Goal: Go to known website: Access a specific website the user already knows

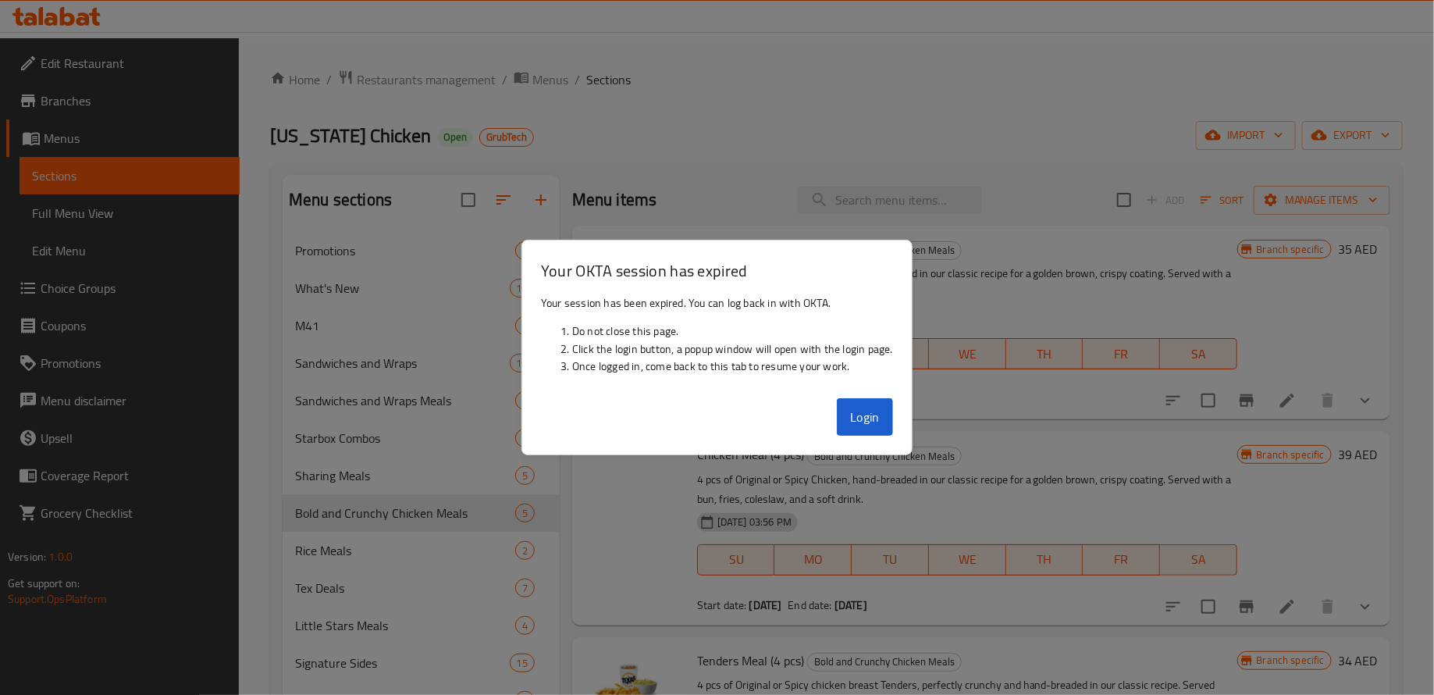
scroll to position [371, 0]
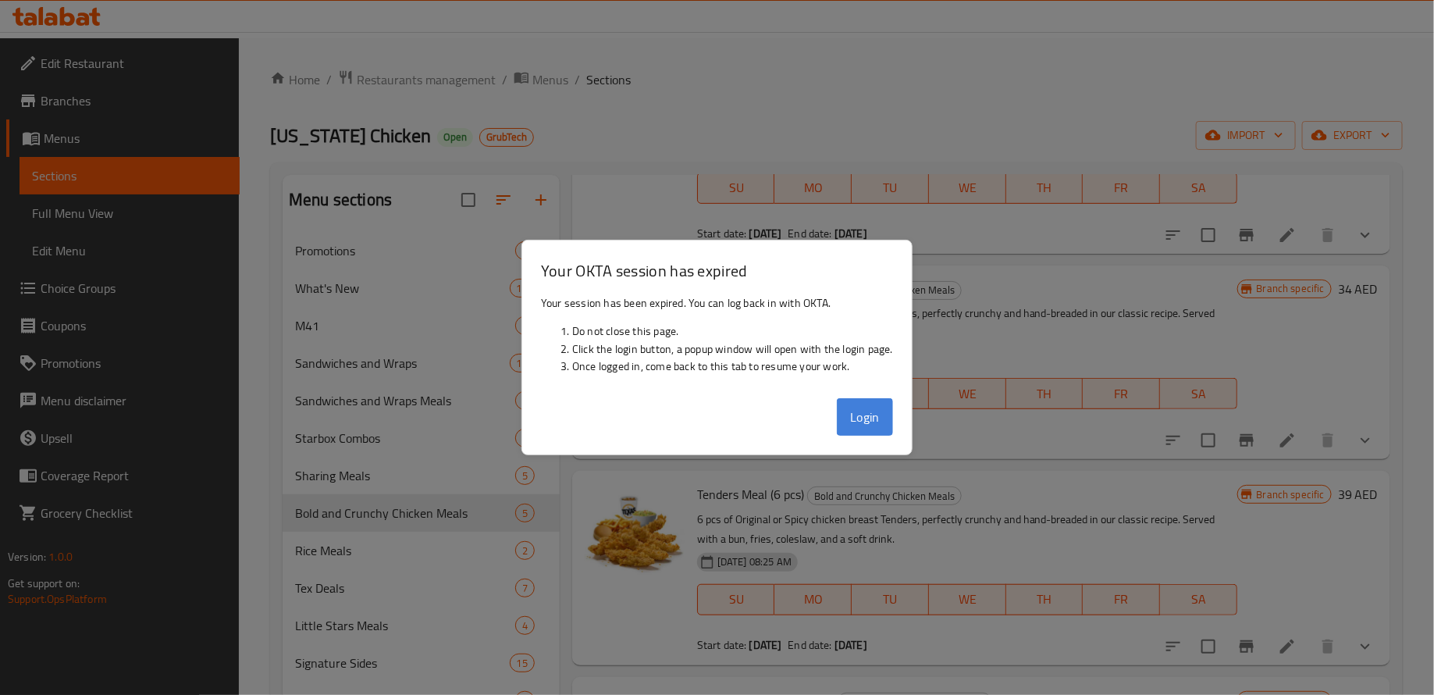
click at [868, 416] on button "Login" at bounding box center [865, 416] width 56 height 37
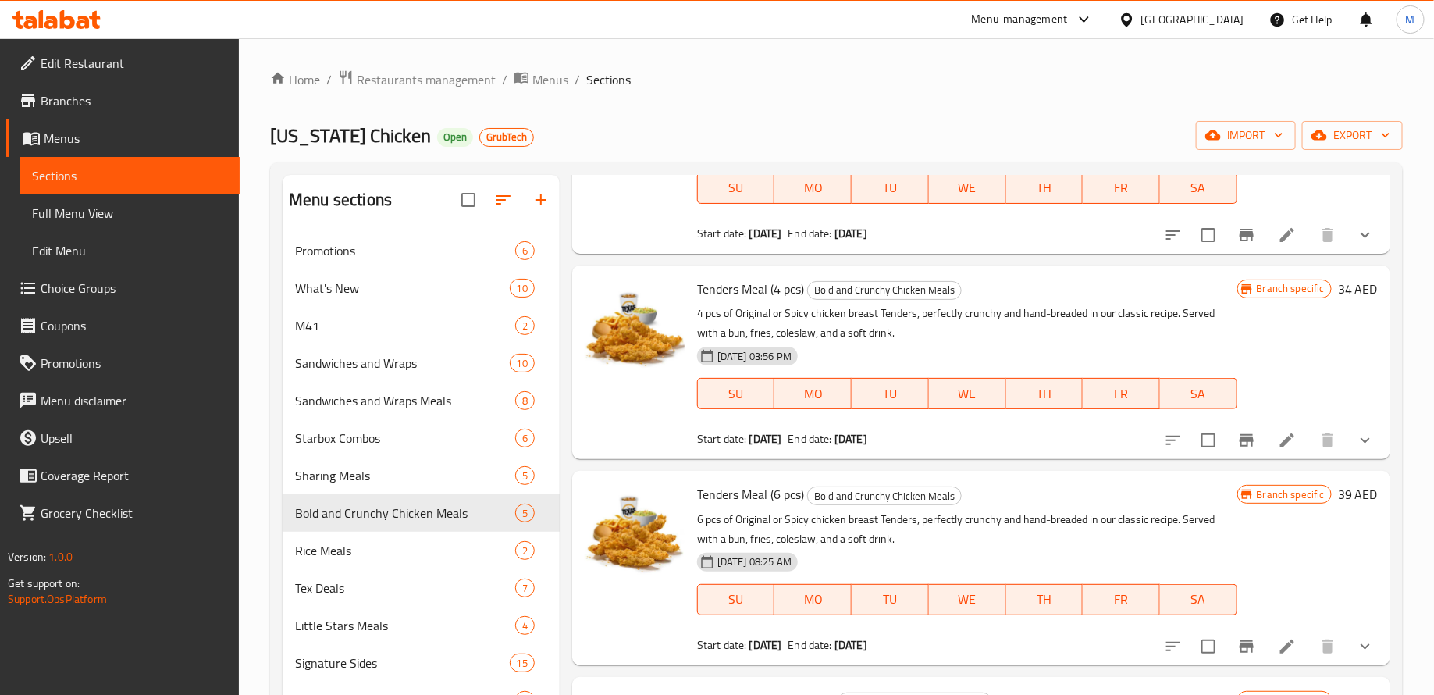
click at [84, 19] on icon at bounding box center [82, 22] width 13 height 13
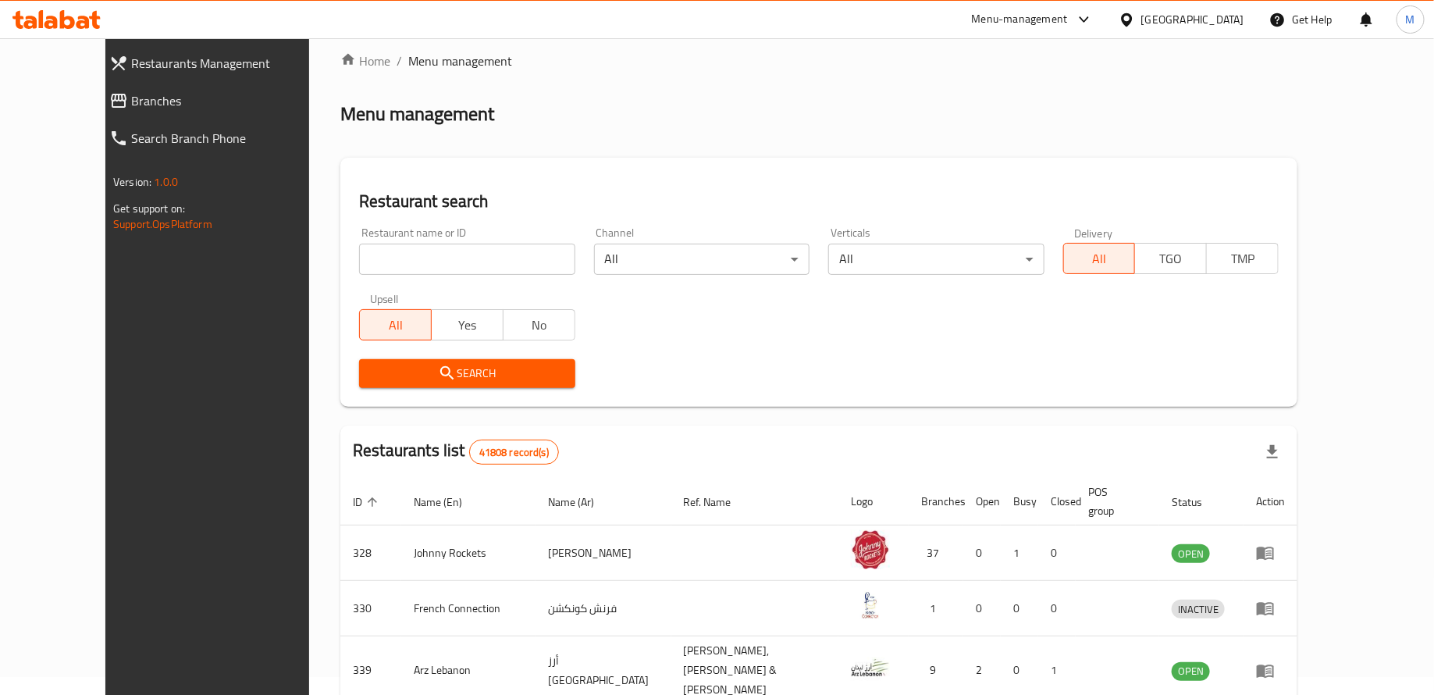
scroll to position [20, 0]
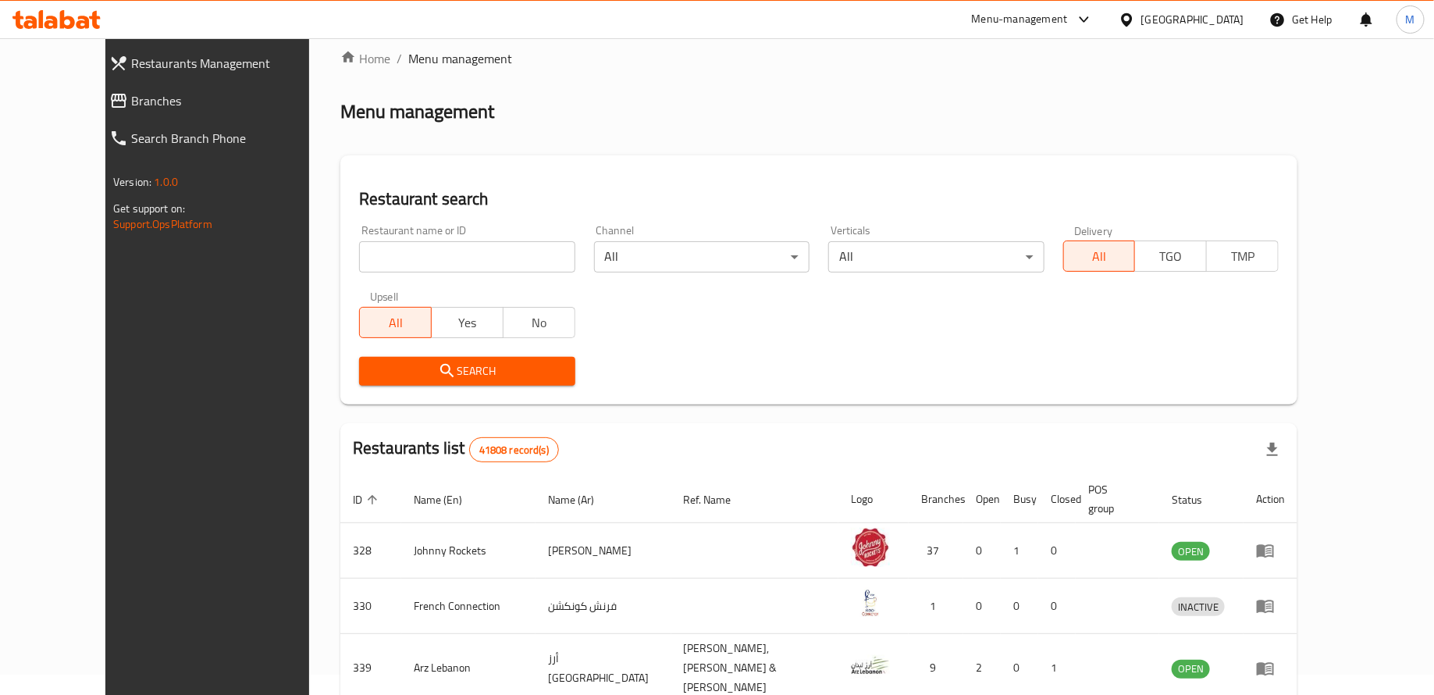
click at [66, 11] on icon at bounding box center [56, 19] width 88 height 19
